Goal: Task Accomplishment & Management: Use online tool/utility

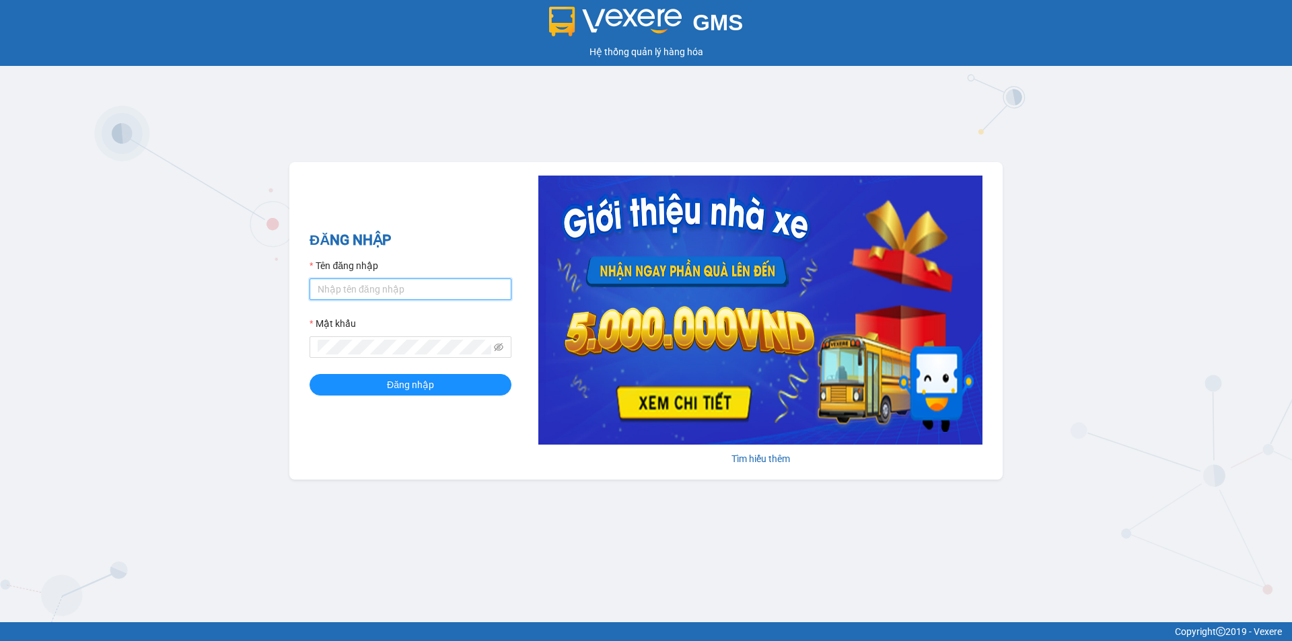
click at [434, 284] on input "Tên đăng nhập" at bounding box center [411, 290] width 202 height 22
type input "quy0946071983.vinhquang"
click at [456, 384] on button "Đăng nhập" at bounding box center [411, 385] width 202 height 22
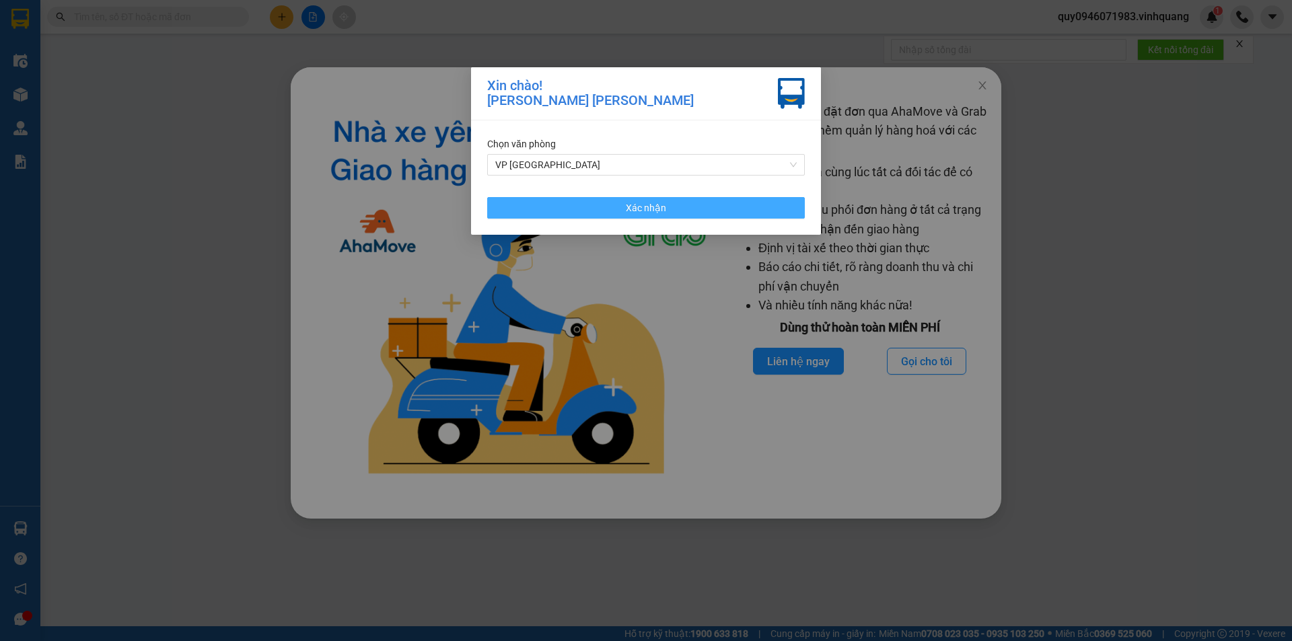
click at [670, 213] on button "Xác nhận" at bounding box center [646, 208] width 318 height 22
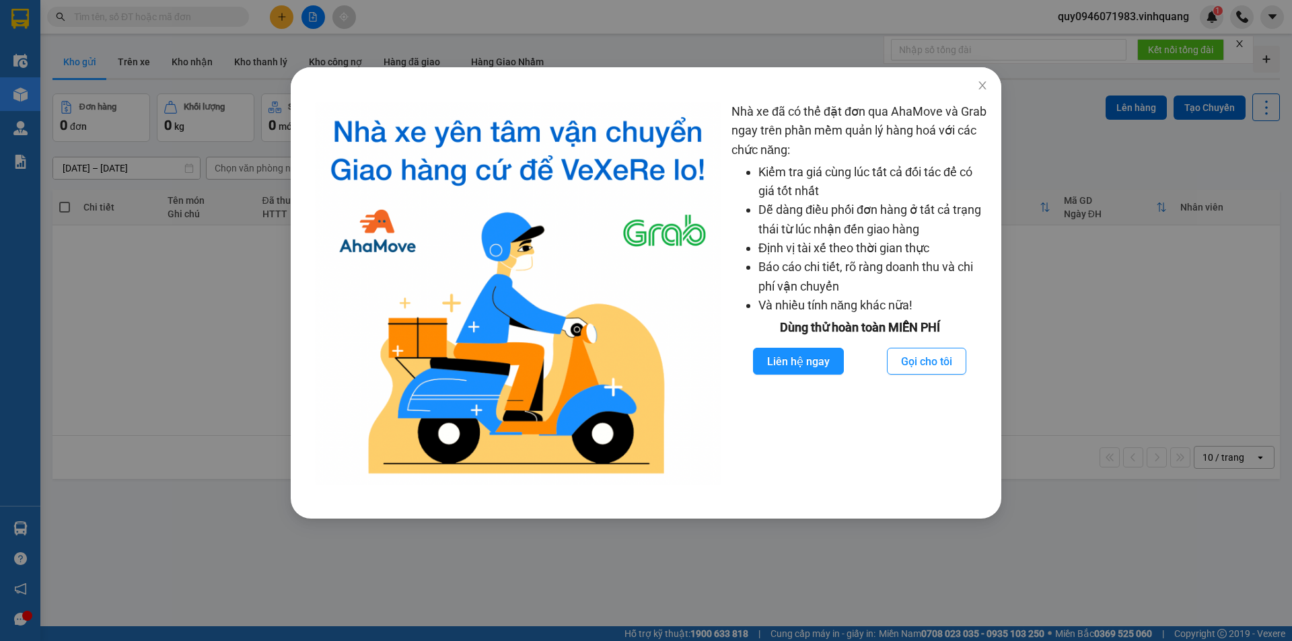
click at [1145, 317] on div "Nhà xe đã có thể đặt đơn qua AhaMove và Grab ngay trên phần mềm quản lý hàng ho…" at bounding box center [646, 320] width 1292 height 641
